Goal: Book appointment/travel/reservation

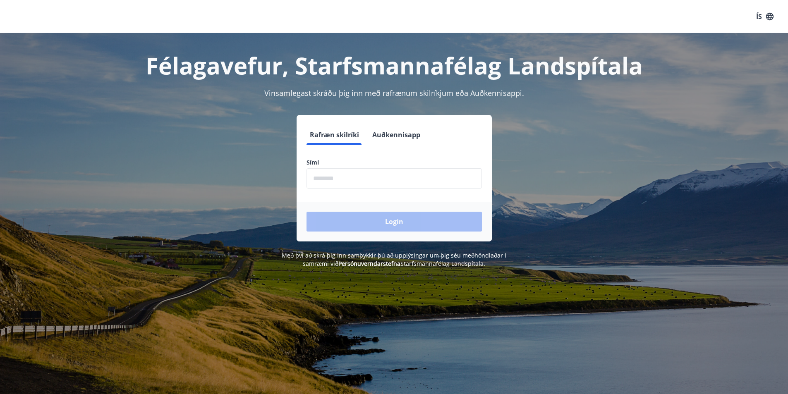
click at [438, 178] on input "phone" at bounding box center [394, 178] width 175 height 20
type input "********"
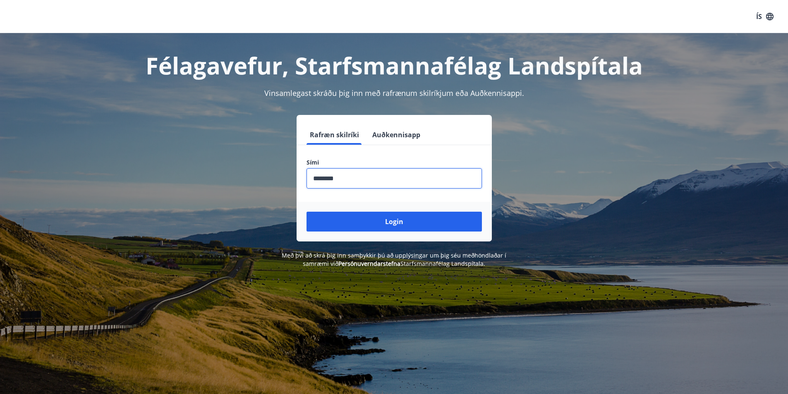
click at [379, 197] on form "Rafræn skilríki Auðkennisapp Sími ​ Login" at bounding box center [394, 183] width 195 height 117
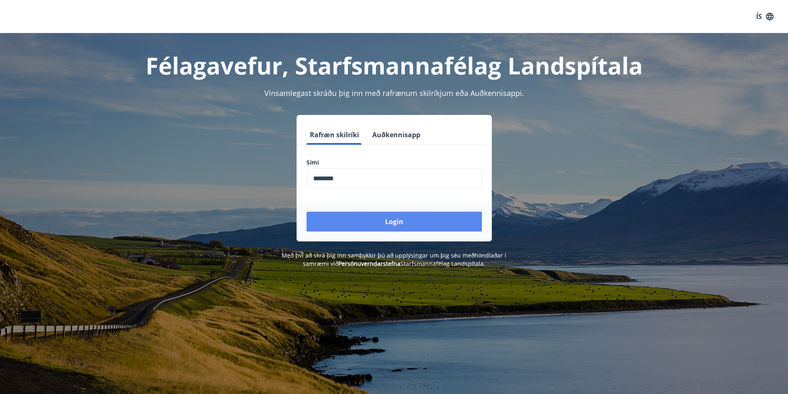
click at [380, 216] on button "Login" at bounding box center [394, 222] width 175 height 20
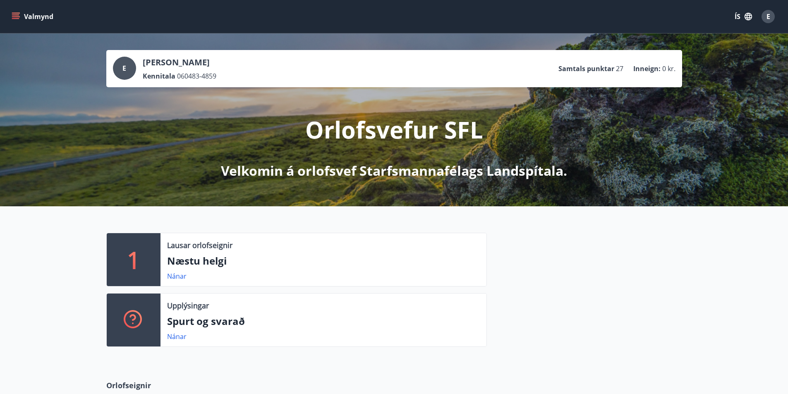
click at [178, 268] on div "Lausar orlofseignir Næstu helgi Nánar" at bounding box center [324, 259] width 326 height 53
click at [173, 277] on link "Nánar" at bounding box center [176, 276] width 19 height 9
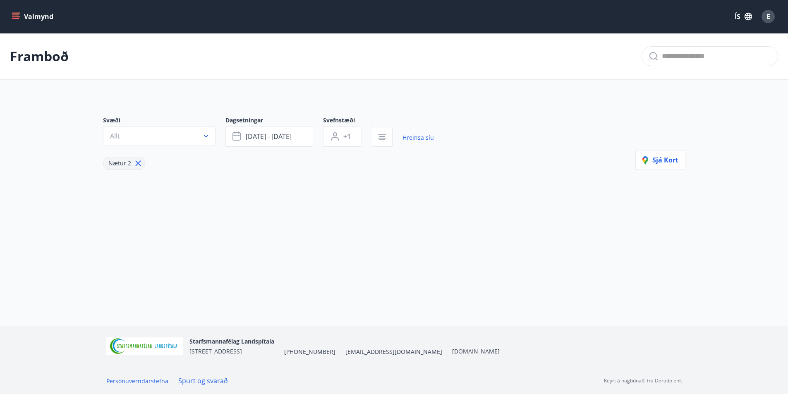
type input "*"
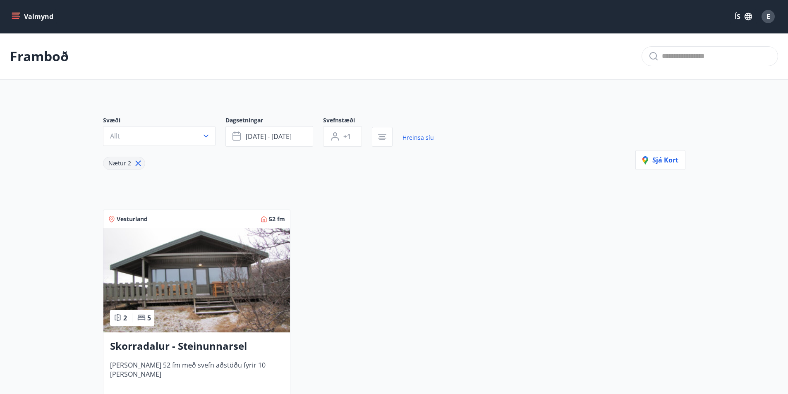
click at [197, 308] on img at bounding box center [196, 280] width 187 height 104
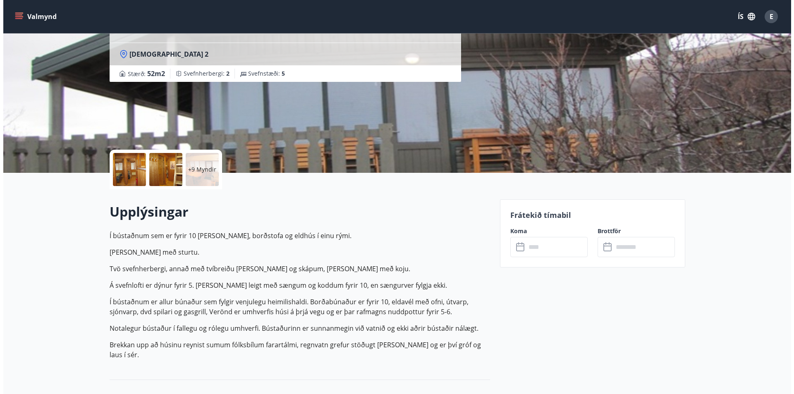
scroll to position [72, 0]
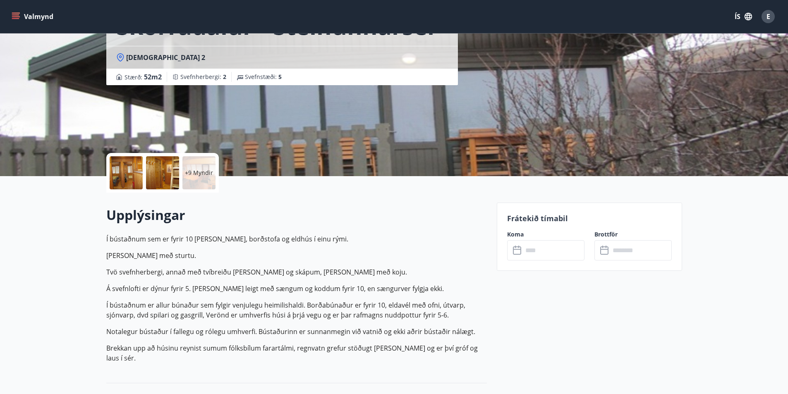
click at [194, 178] on div "+9 Myndir" at bounding box center [198, 172] width 33 height 33
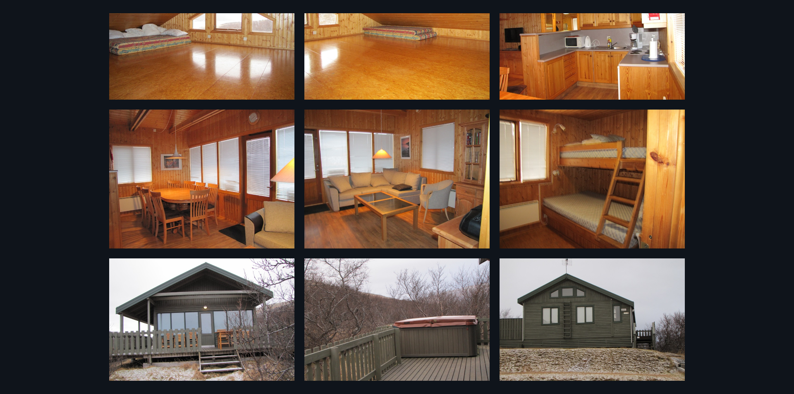
scroll to position [403, 0]
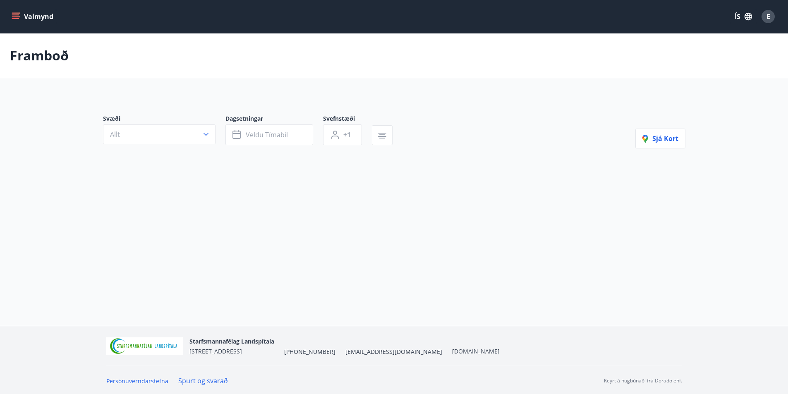
type input "*"
